Goal: Register for event/course

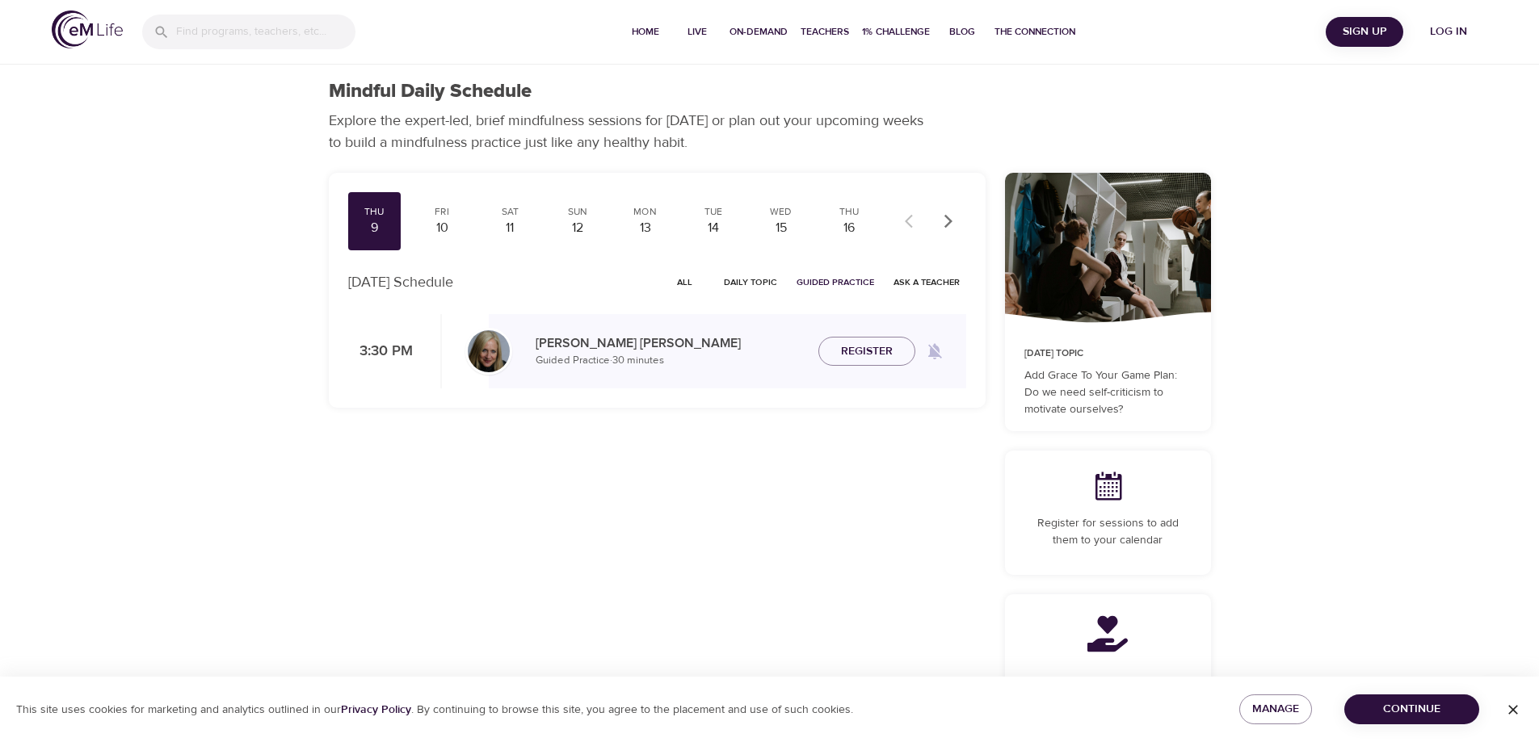
click at [1463, 32] on span "Log in" at bounding box center [1448, 32] width 65 height 20
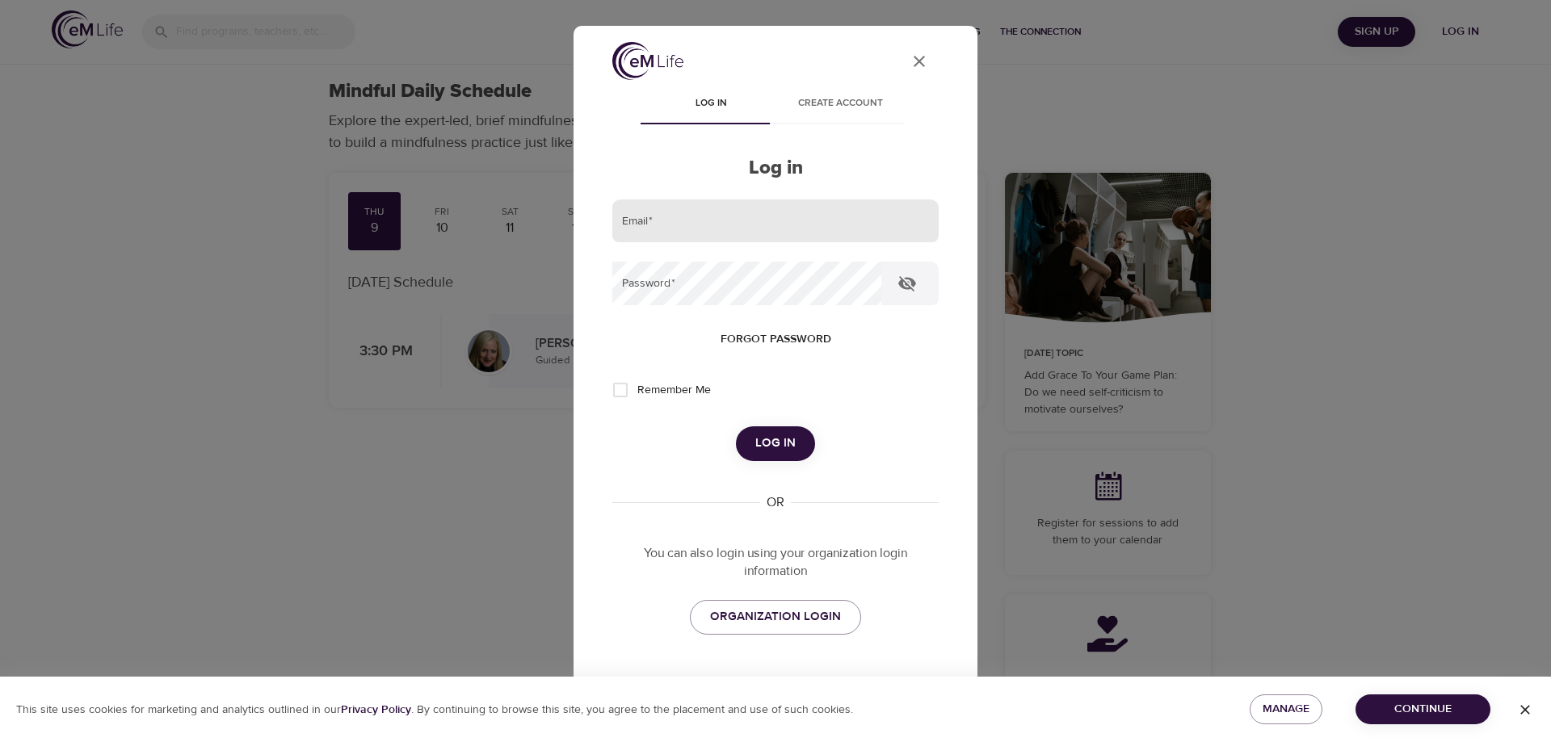
click at [673, 214] on input "email" at bounding box center [775, 222] width 326 height 44
type input "[EMAIL_ADDRESS][DOMAIN_NAME]"
click at [736, 427] on button "Log in" at bounding box center [775, 444] width 79 height 34
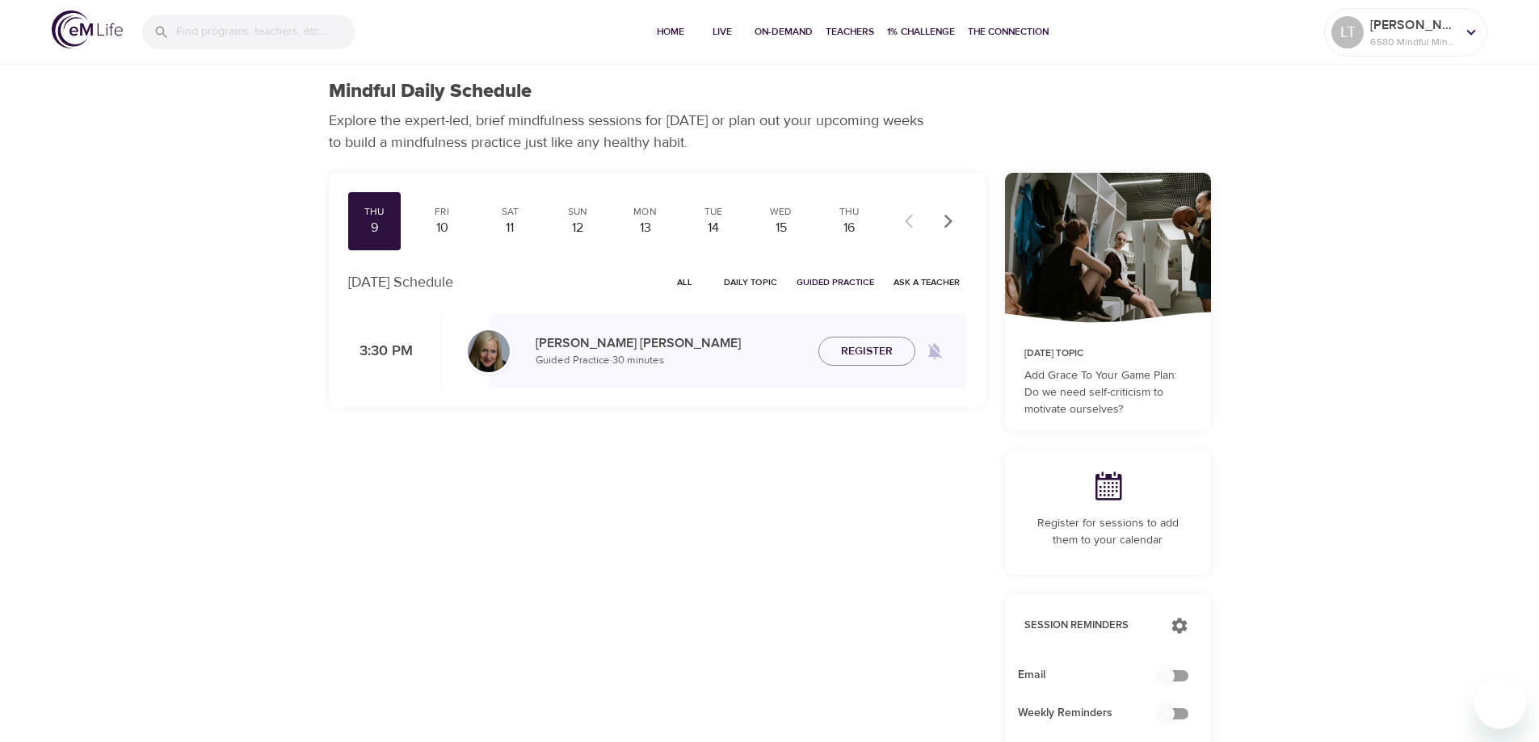
checkbox input "true"
click at [687, 282] on span "All" at bounding box center [685, 282] width 39 height 15
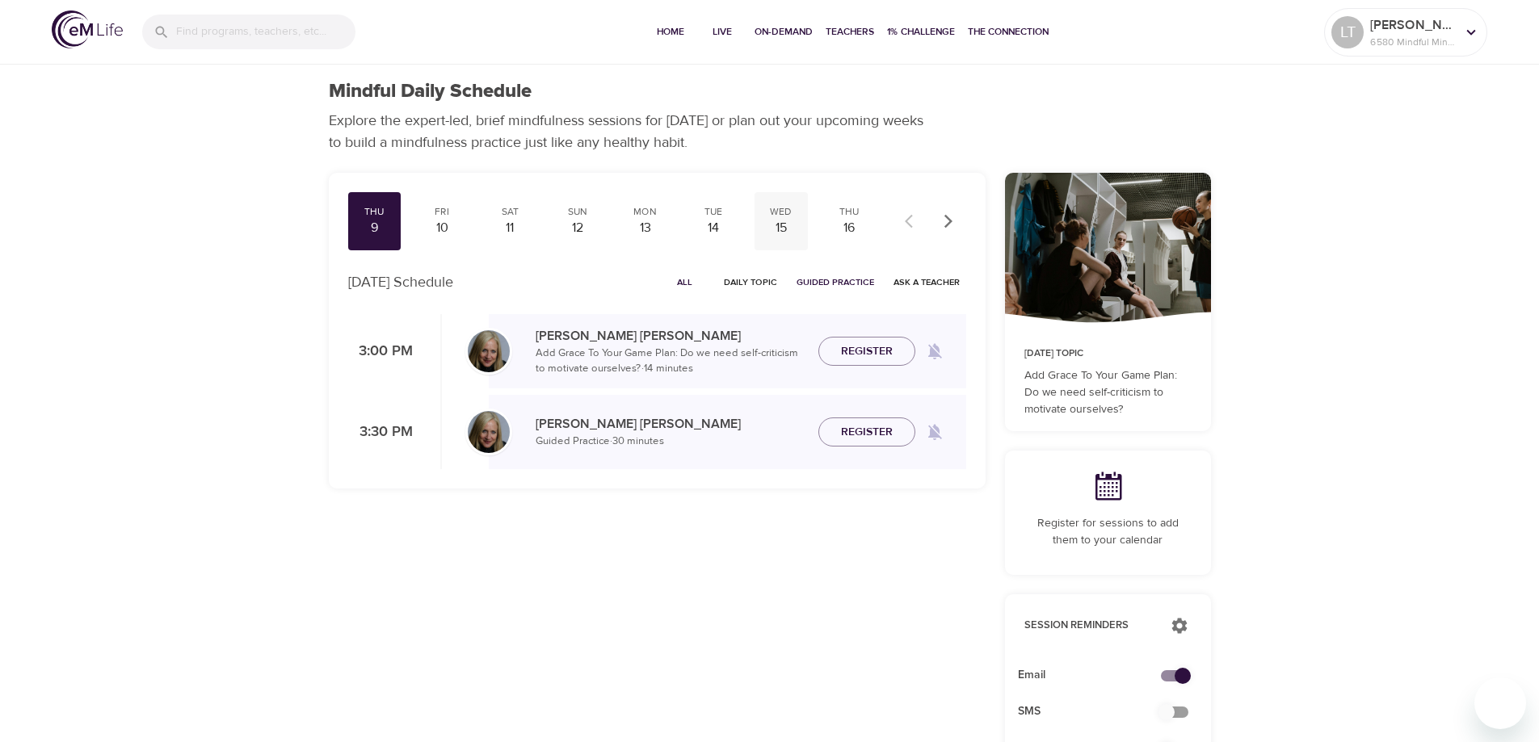
click at [777, 216] on div "Wed" at bounding box center [781, 212] width 40 height 14
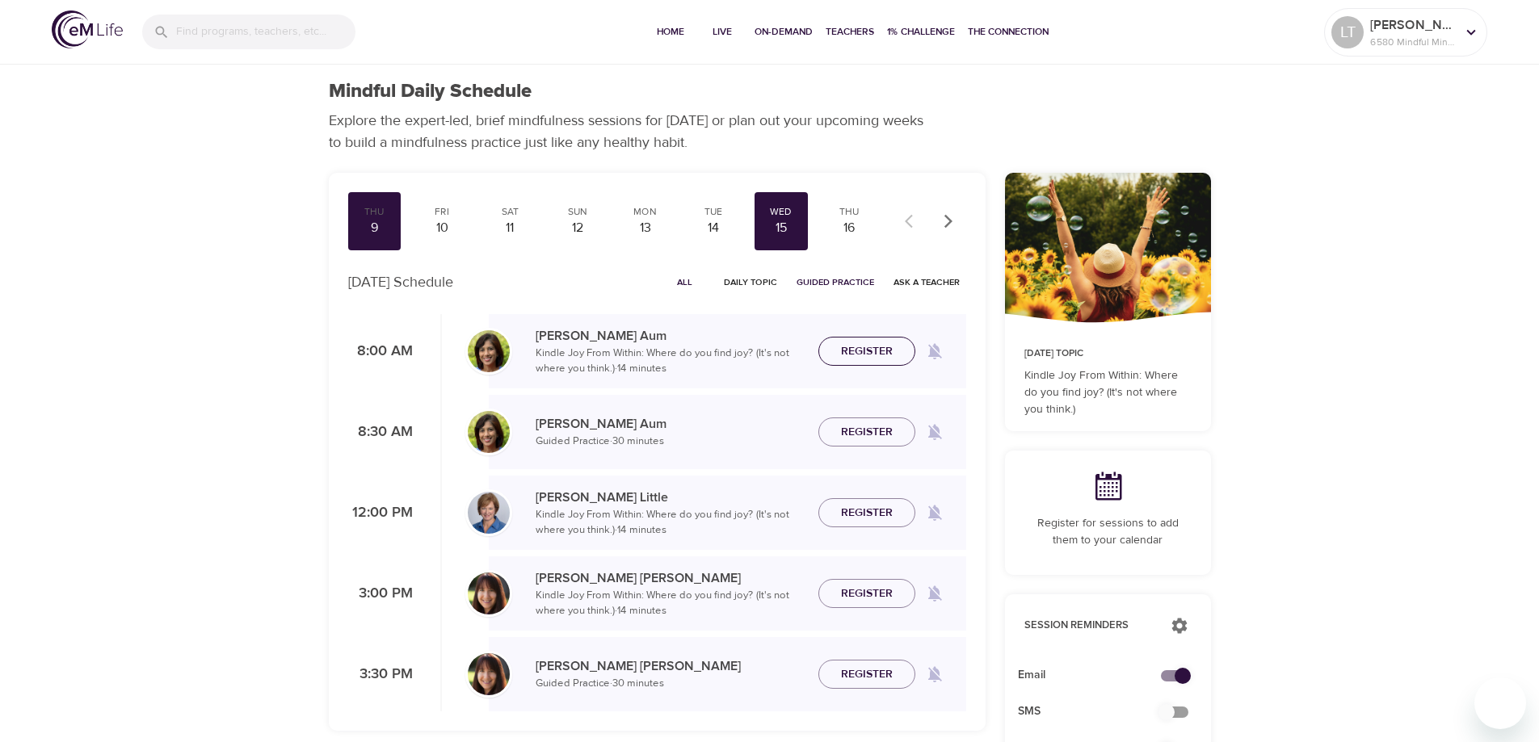
click at [855, 351] on span "Register" at bounding box center [867, 352] width 52 height 20
